Goal: Navigation & Orientation: Find specific page/section

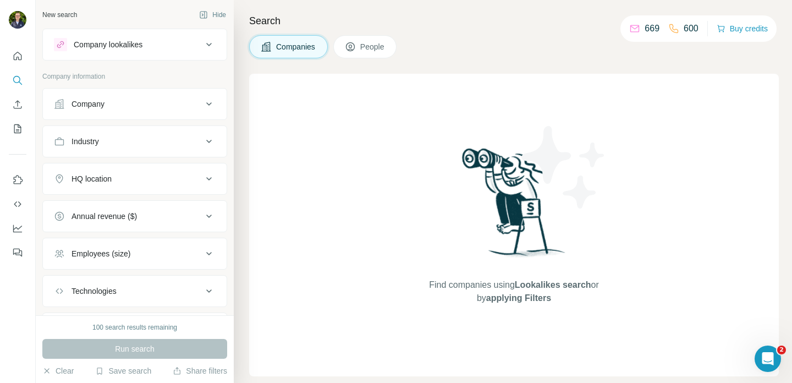
click at [281, 91] on div "Find companies using Lookalikes search or by applying Filters" at bounding box center [514, 225] width 530 height 303
click at [20, 60] on icon "Quick start" at bounding box center [18, 56] width 8 height 8
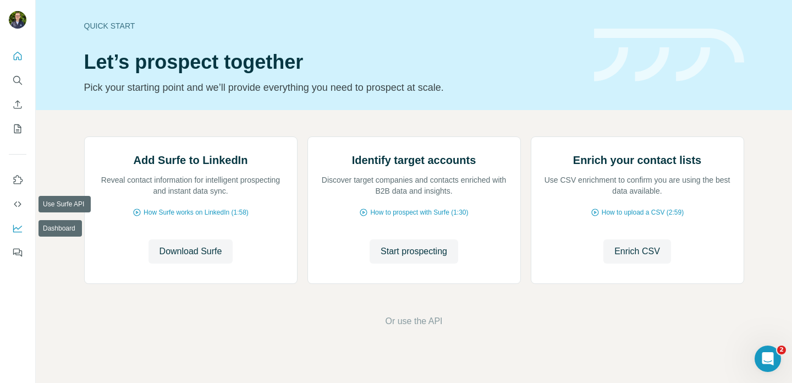
click at [14, 235] on button "Dashboard" at bounding box center [18, 228] width 18 height 20
click at [15, 233] on icon "Dashboard" at bounding box center [17, 228] width 11 height 11
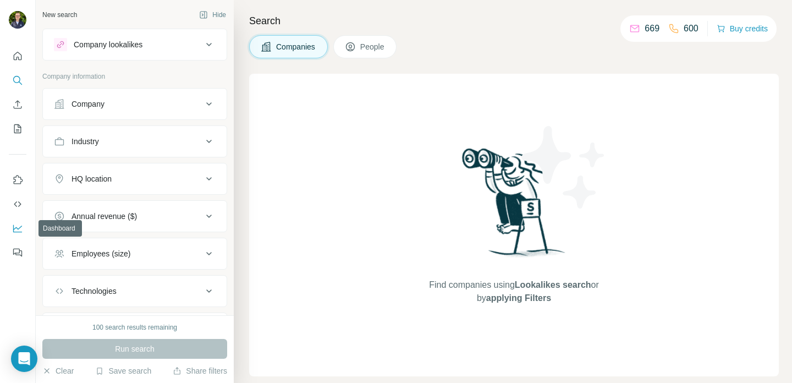
click at [14, 233] on icon "Dashboard" at bounding box center [17, 228] width 11 height 11
click at [11, 232] on button "Dashboard" at bounding box center [18, 228] width 18 height 20
